Goal: Task Accomplishment & Management: Manage account settings

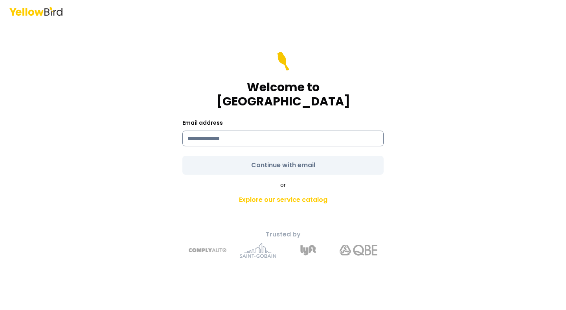
click at [280, 136] on input at bounding box center [282, 138] width 201 height 16
type input "**********"
click at [275, 158] on form "**********" at bounding box center [282, 113] width 201 height 123
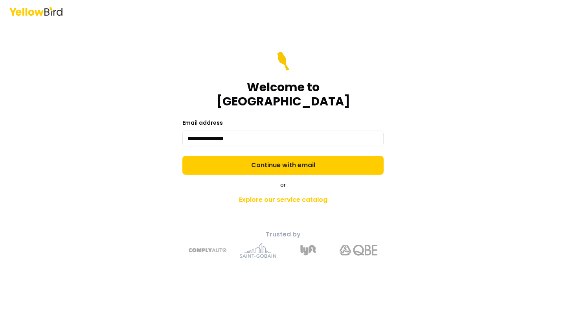
click at [275, 158] on button "Continue with email" at bounding box center [282, 165] width 201 height 19
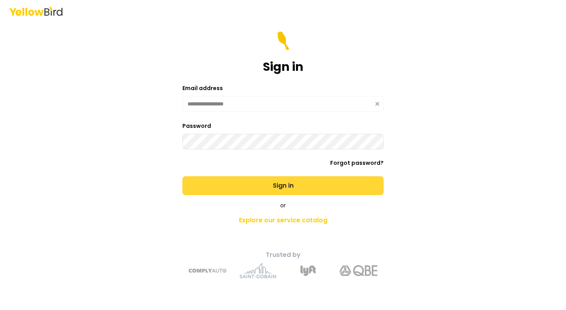
click at [266, 183] on button "Sign in" at bounding box center [282, 185] width 201 height 19
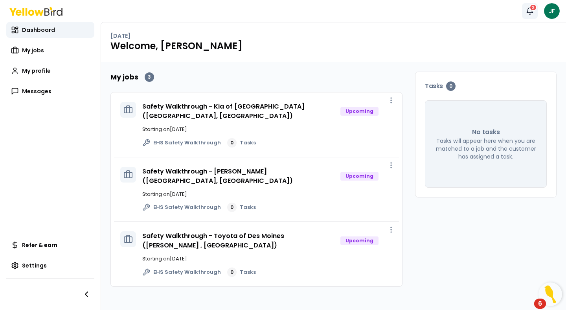
click at [536, 8] on div "2" at bounding box center [532, 7] width 7 height 7
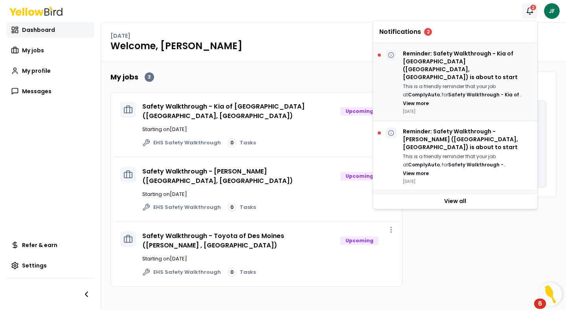
click at [380, 53] on div at bounding box center [387, 55] width 19 height 11
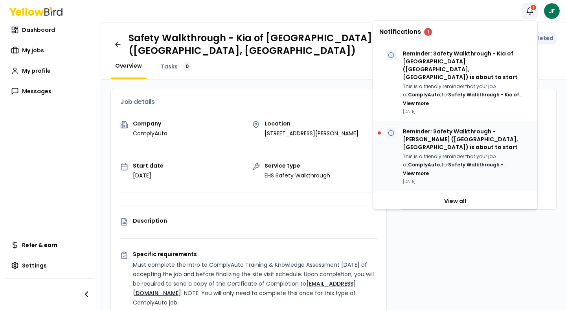
click at [380, 131] on div at bounding box center [379, 132] width 3 height 3
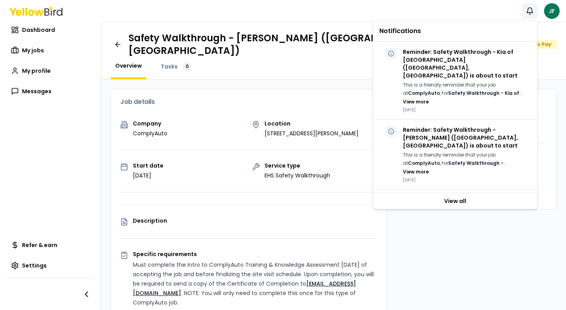
click at [305, 32] on div "Safety Walkthrough - [PERSON_NAME] ([GEOGRAPHIC_DATA], [GEOGRAPHIC_DATA]) Ready…" at bounding box center [333, 44] width 446 height 25
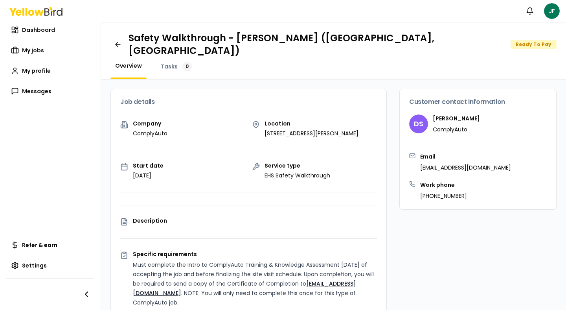
click at [510, 40] on div "Ready To Pay" at bounding box center [533, 44] width 46 height 9
click at [121, 44] on link at bounding box center [117, 45] width 15 height 16
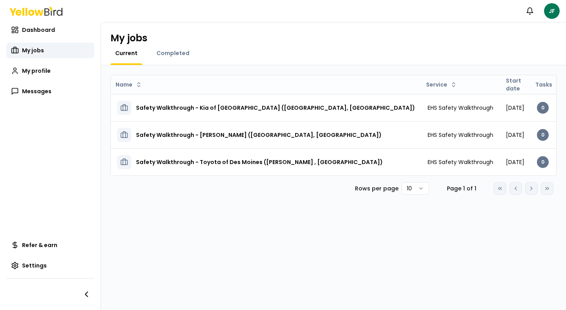
click at [173, 46] on div "My jobs Current Completed" at bounding box center [333, 43] width 465 height 43
click at [174, 52] on span "Completed" at bounding box center [172, 53] width 33 height 8
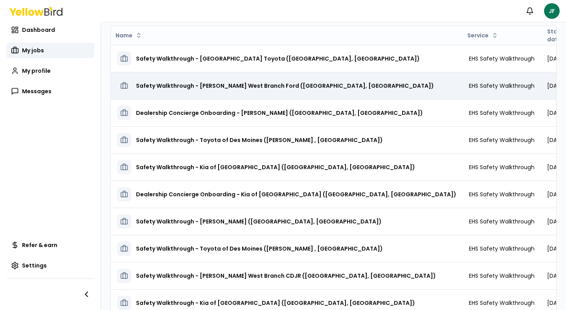
scroll to position [74, 0]
